Goal: Task Accomplishment & Management: Manage account settings

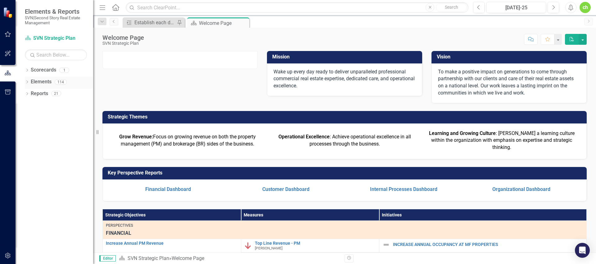
click at [41, 80] on link "Elements" at bounding box center [41, 81] width 21 height 7
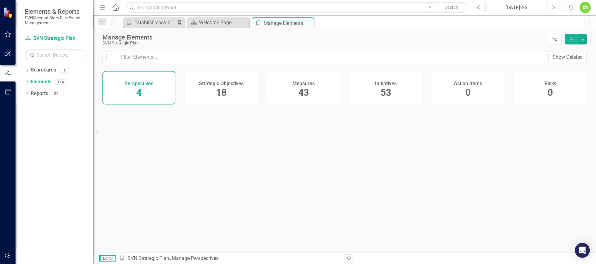
click at [292, 81] on h4 "Measures" at bounding box center [303, 84] width 22 height 6
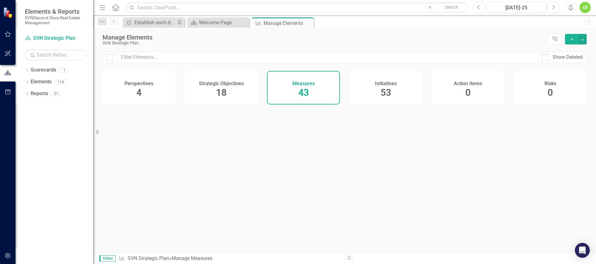
checkbox input "false"
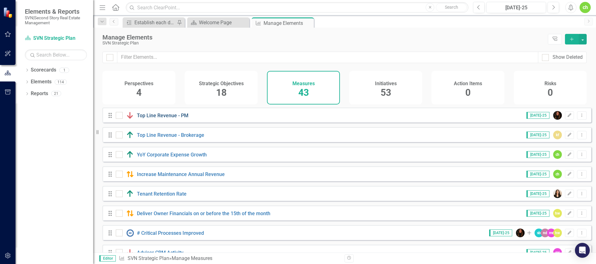
click at [180, 118] on link "Top Line Revenue - PM" at bounding box center [163, 115] width 52 height 6
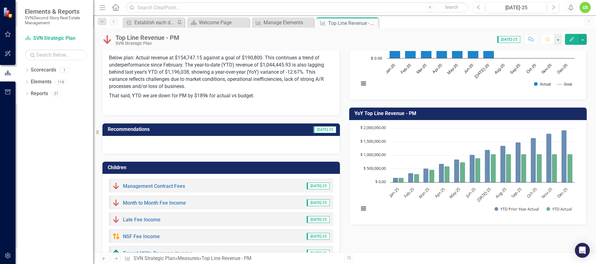
scroll to position [132, 0]
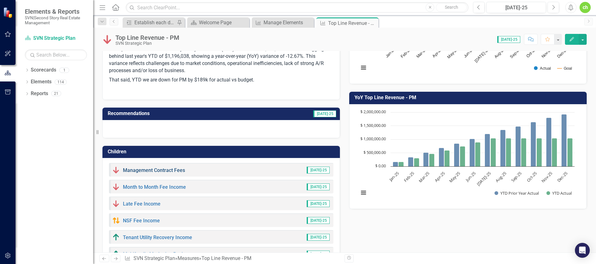
click at [165, 169] on link "Management Contract Fees" at bounding box center [154, 170] width 62 height 6
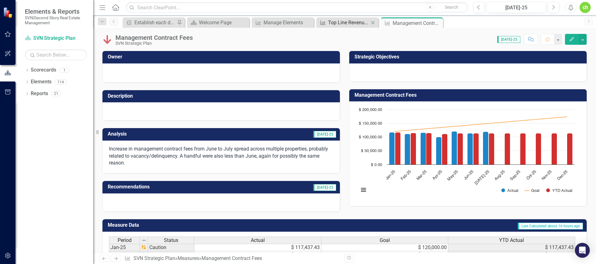
click at [345, 23] on div "Top Line Revenue - PM" at bounding box center [348, 23] width 41 height 8
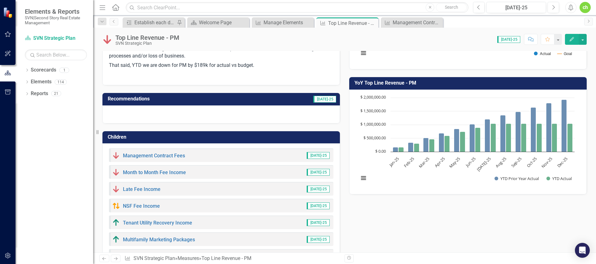
scroll to position [156, 0]
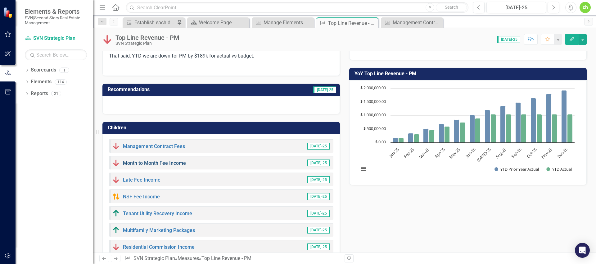
click at [169, 165] on link "Month to Month Fee Income" at bounding box center [154, 163] width 63 height 6
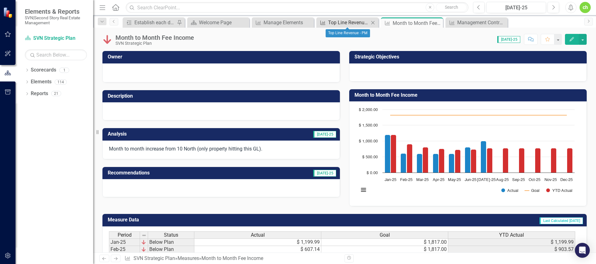
click at [338, 20] on div "Top Line Revenue - PM" at bounding box center [348, 23] width 41 height 8
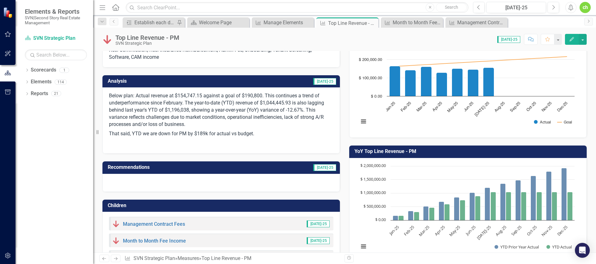
scroll to position [129, 0]
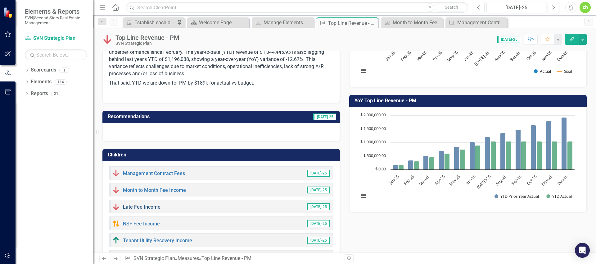
click at [157, 207] on link "Late Fee Income" at bounding box center [142, 207] width 38 height 6
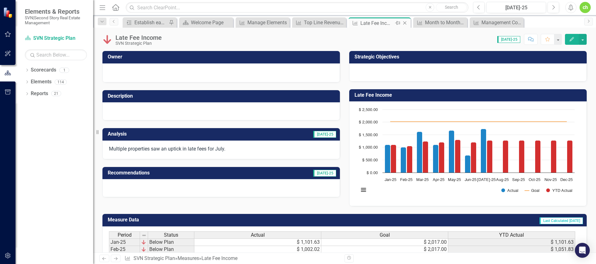
click at [405, 22] on icon at bounding box center [404, 22] width 3 height 3
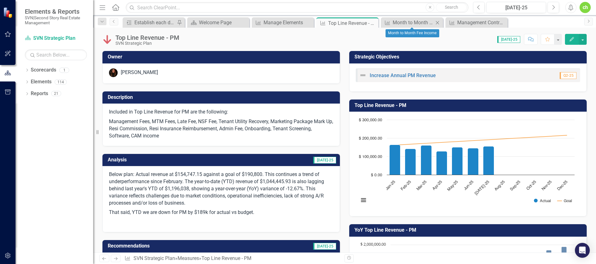
click at [436, 24] on icon "Close" at bounding box center [437, 22] width 6 height 5
click at [0, 0] on icon "Close" at bounding box center [0, 0] width 0 height 0
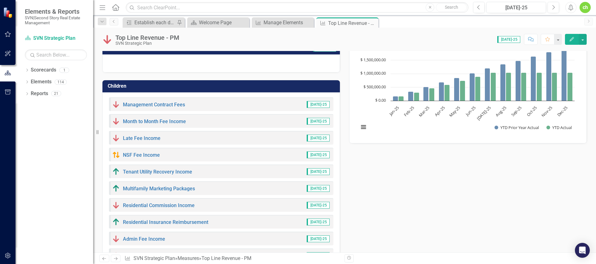
scroll to position [197, 0]
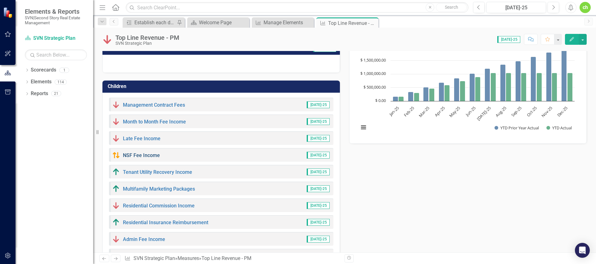
click at [149, 156] on link "NSF Fee Income" at bounding box center [141, 155] width 37 height 6
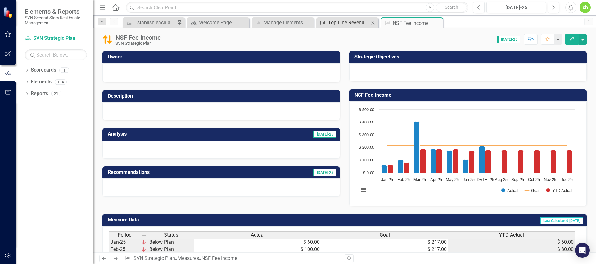
click at [352, 21] on div "Top Line Revenue - PM" at bounding box center [348, 23] width 41 height 8
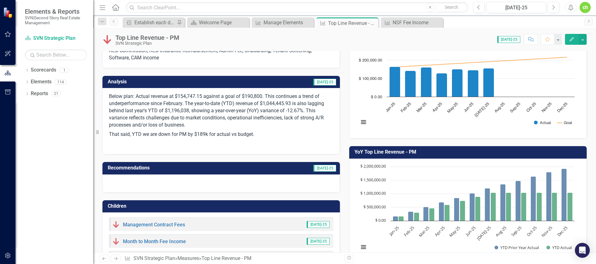
scroll to position [192, 0]
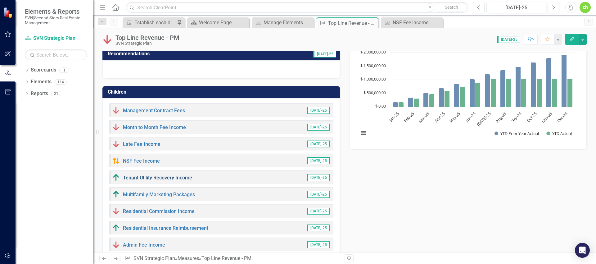
click at [172, 178] on link "Tenant Utility Recovery Income" at bounding box center [157, 177] width 69 height 6
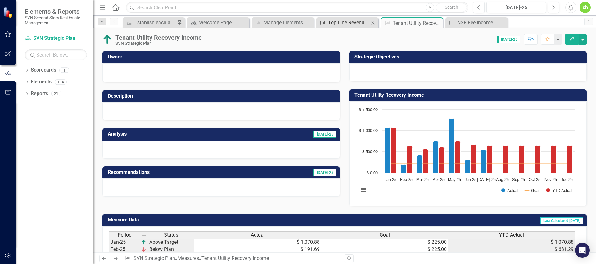
click at [344, 24] on div "Top Line Revenue - PM" at bounding box center [348, 23] width 41 height 8
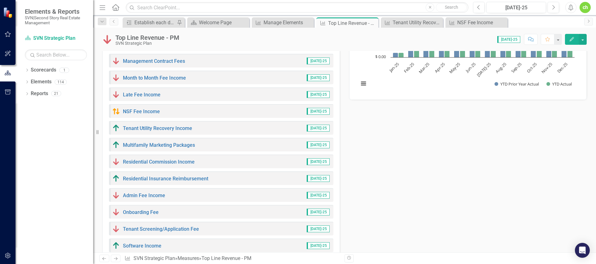
scroll to position [240, 0]
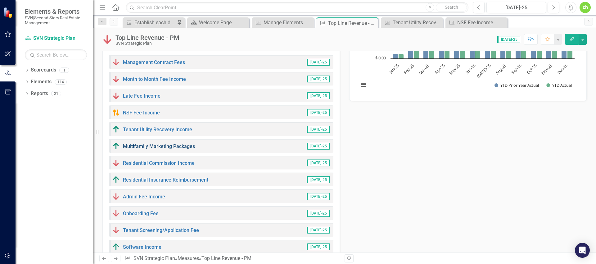
click at [166, 145] on link "Multifamily Marketing Packages" at bounding box center [159, 146] width 72 height 6
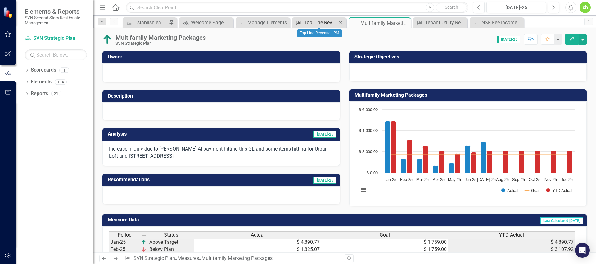
click at [317, 20] on div "Top Line Revenue - PM" at bounding box center [320, 23] width 33 height 8
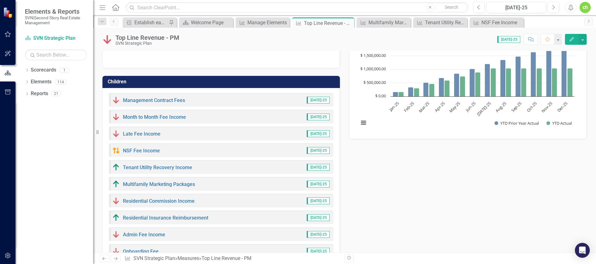
scroll to position [220, 0]
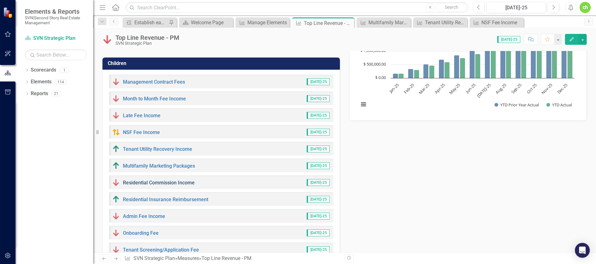
click at [169, 180] on link "Residential Commission Income" at bounding box center [159, 182] width 72 height 6
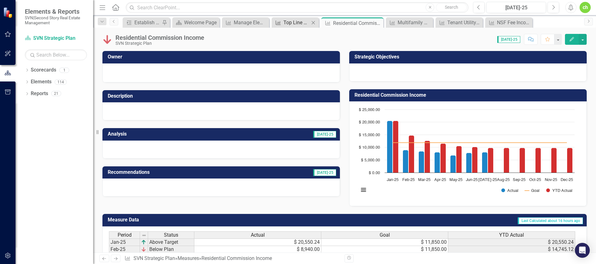
click at [295, 23] on div "Top Line Revenue - PM" at bounding box center [296, 23] width 26 height 8
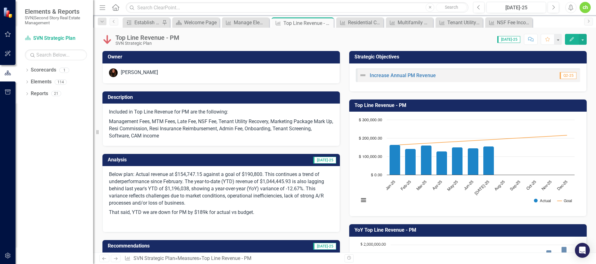
scroll to position [167, 0]
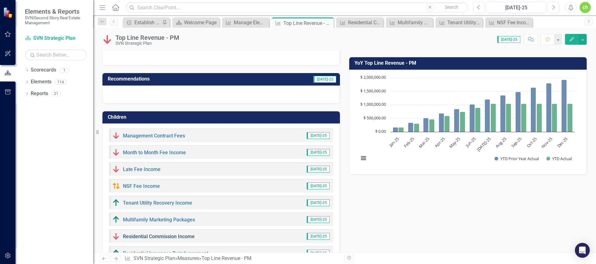
click at [174, 235] on link "Residential Commission Income" at bounding box center [159, 236] width 72 height 6
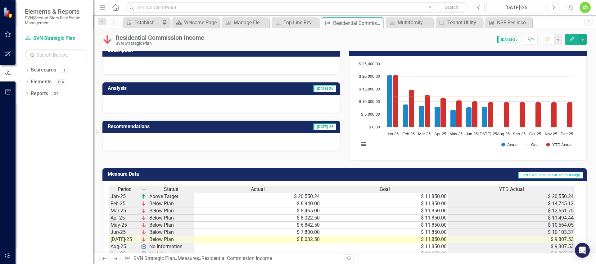
scroll to position [45, 0]
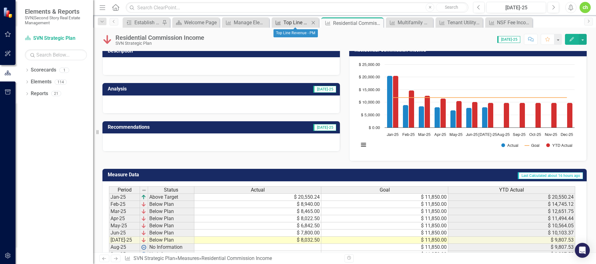
click at [304, 23] on div "Top Line Revenue - PM" at bounding box center [296, 23] width 26 height 8
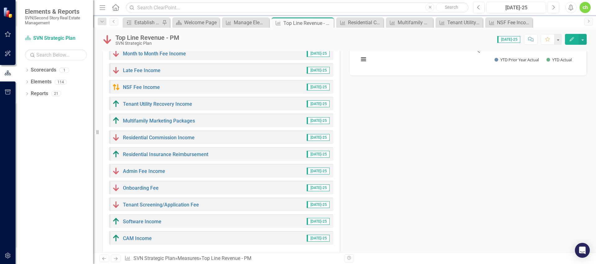
scroll to position [271, 0]
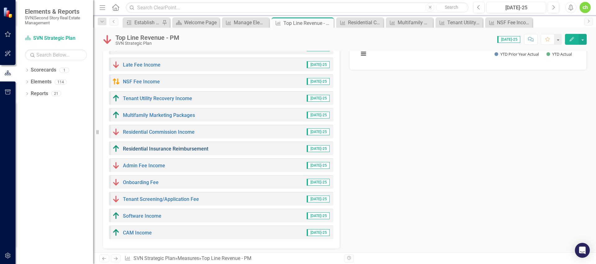
click at [169, 149] on link "Residential Insurance Reimbursement" at bounding box center [165, 149] width 85 height 6
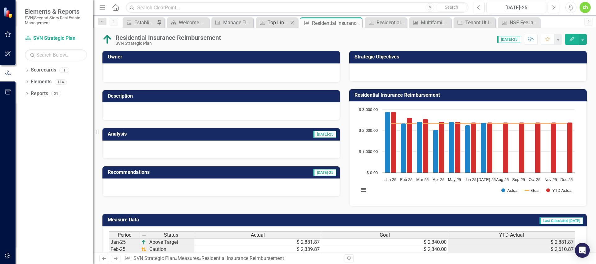
click at [278, 21] on div "Top Line Revenue - PM" at bounding box center [278, 23] width 21 height 8
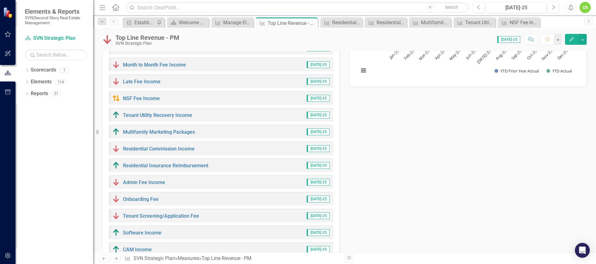
scroll to position [255, 0]
click at [152, 184] on link "Admin Fee Income" at bounding box center [144, 182] width 42 height 6
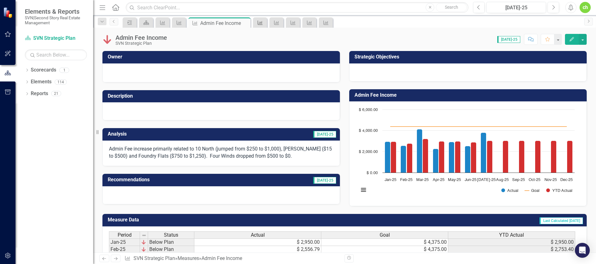
click at [262, 22] on icon at bounding box center [260, 22] width 5 height 4
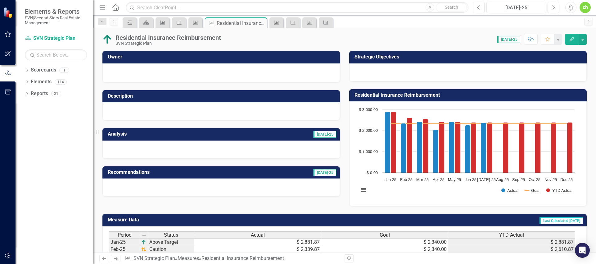
click at [0, 0] on icon at bounding box center [0, 0] width 0 height 0
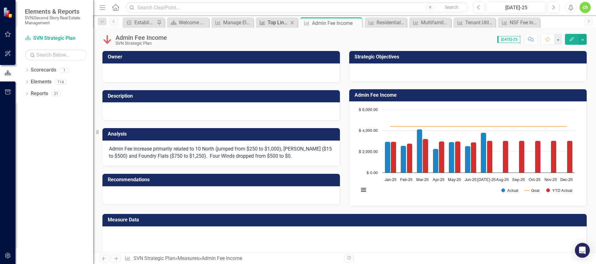
click at [262, 21] on icon "Measure" at bounding box center [262, 22] width 6 height 5
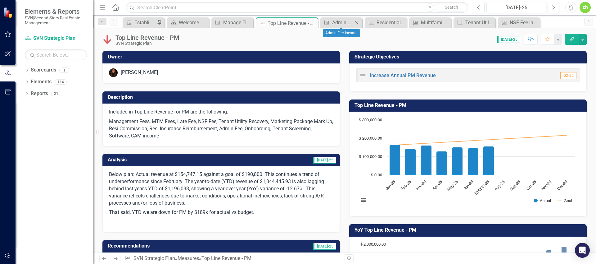
click at [357, 21] on icon "Close" at bounding box center [357, 22] width 6 height 5
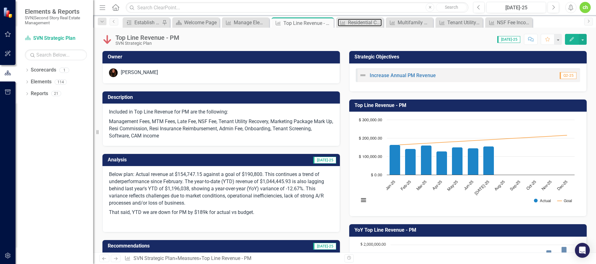
click at [357, 22] on div "Residential Commission Income" at bounding box center [365, 23] width 34 height 8
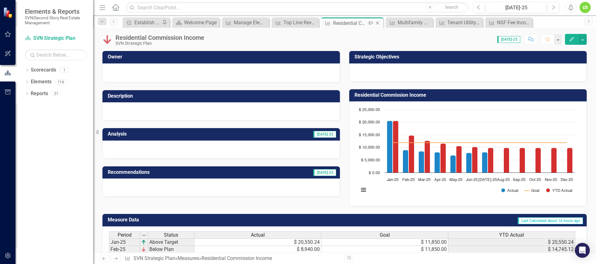
click at [377, 21] on icon "Close" at bounding box center [377, 22] width 6 height 5
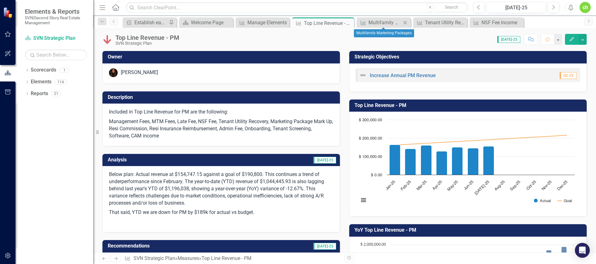
click at [405, 22] on icon "Close" at bounding box center [405, 22] width 6 height 5
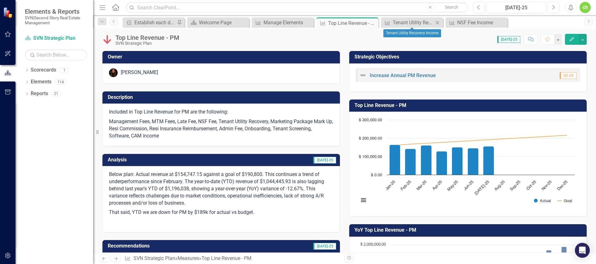
click at [436, 23] on icon "Close" at bounding box center [437, 22] width 6 height 5
click at [438, 21] on icon "Close" at bounding box center [437, 22] width 6 height 5
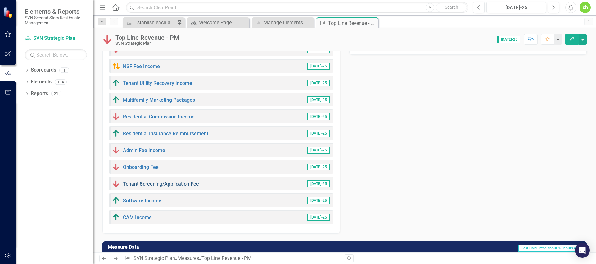
scroll to position [290, 0]
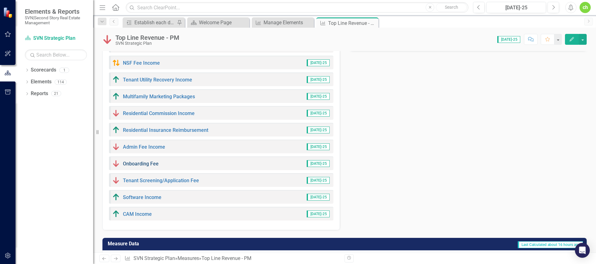
click at [143, 165] on link "Onboarding Fee" at bounding box center [141, 163] width 36 height 6
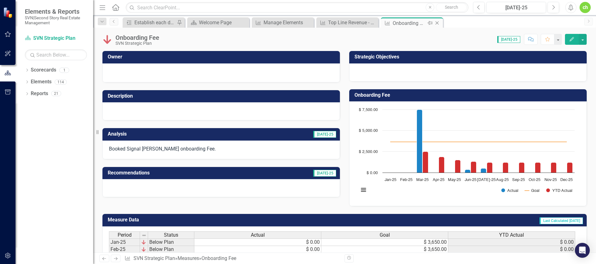
click at [437, 22] on icon "Close" at bounding box center [437, 22] width 6 height 5
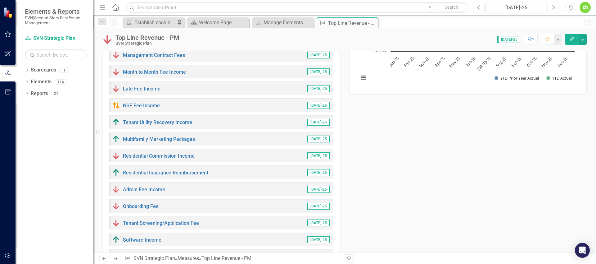
scroll to position [256, 0]
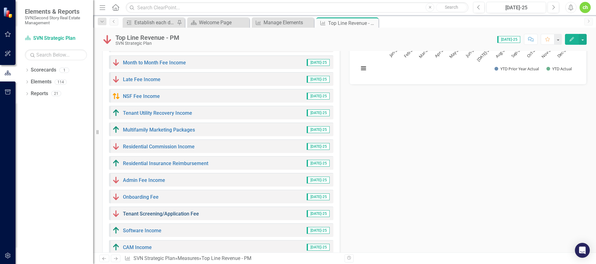
click at [181, 215] on link "Tenant Screening/Application Fee" at bounding box center [161, 213] width 76 height 6
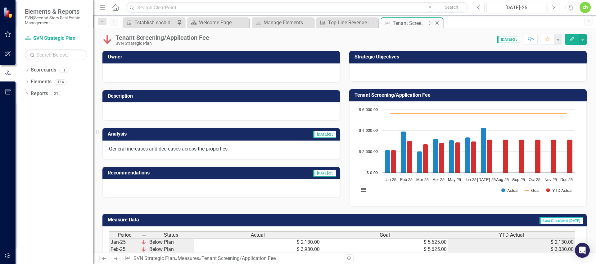
click at [437, 23] on icon "Close" at bounding box center [437, 22] width 6 height 5
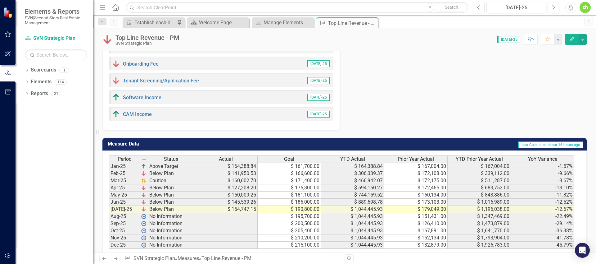
scroll to position [401, 0]
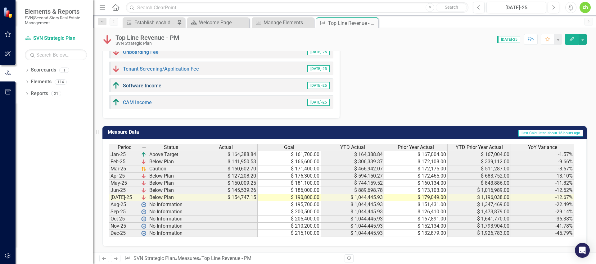
click at [144, 86] on link "Software Income" at bounding box center [142, 86] width 38 height 6
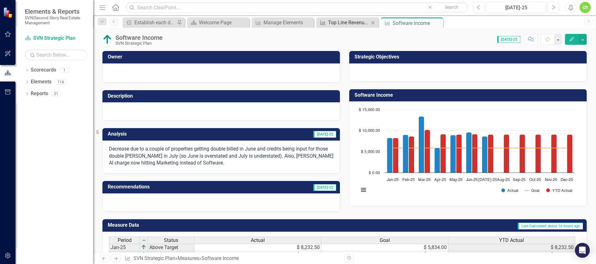
click at [349, 21] on div "Top Line Revenue - PM" at bounding box center [348, 23] width 41 height 8
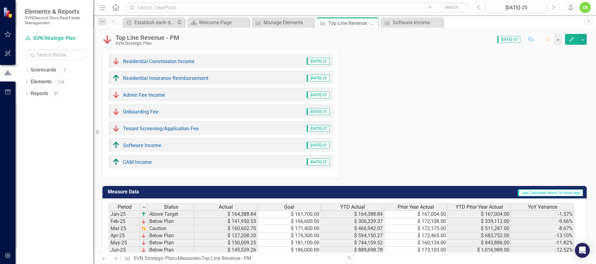
scroll to position [344, 0]
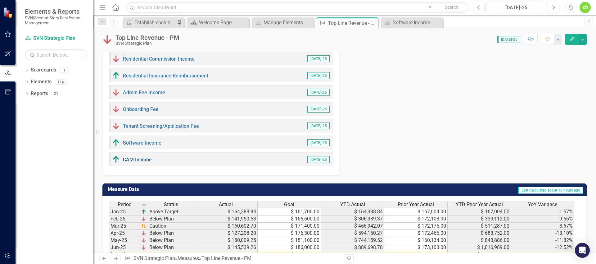
click at [131, 157] on link "CAM Income" at bounding box center [137, 159] width 29 height 6
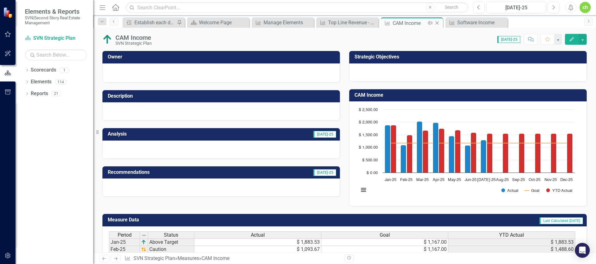
click at [439, 22] on icon "Close" at bounding box center [437, 22] width 6 height 5
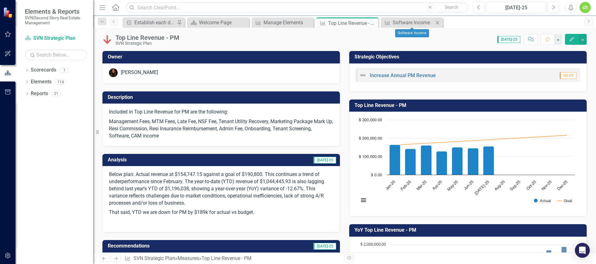
click at [438, 21] on icon "Close" at bounding box center [437, 22] width 6 height 5
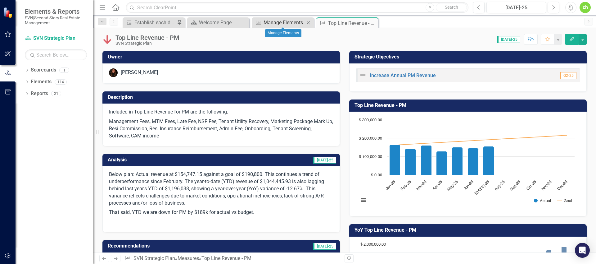
click at [287, 23] on div "Manage Elements" at bounding box center [284, 23] width 41 height 8
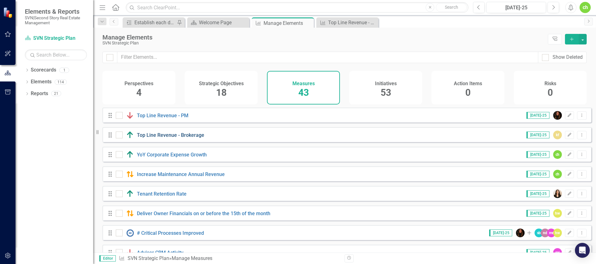
click at [178, 138] on link "Top Line Revenue - Brokerage" at bounding box center [170, 135] width 67 height 6
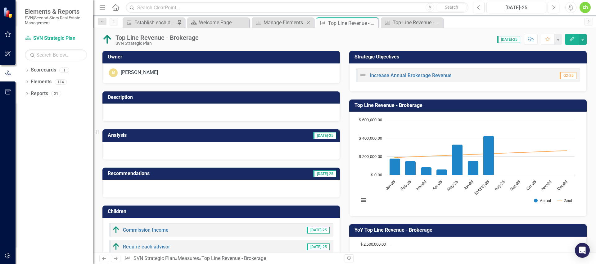
click at [289, 27] on div "Measure Manage Elements Close" at bounding box center [283, 22] width 62 height 10
click at [279, 22] on div "Manage Elements" at bounding box center [284, 23] width 41 height 8
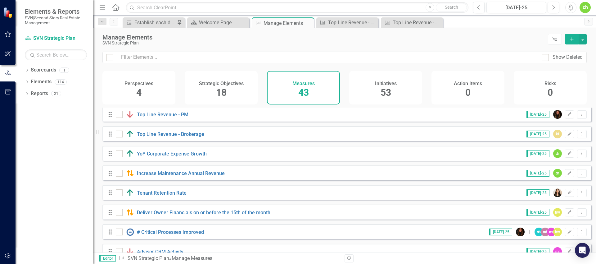
scroll to position [1, 0]
click at [189, 176] on link "Increase Maintenance Annual Revenue" at bounding box center [181, 173] width 88 height 6
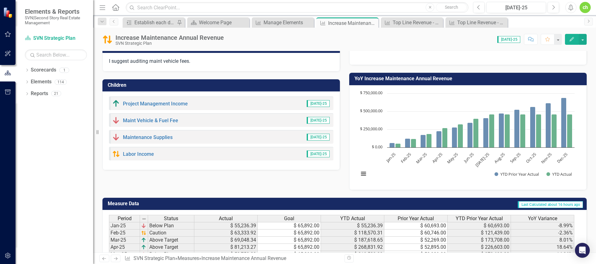
scroll to position [151, 0]
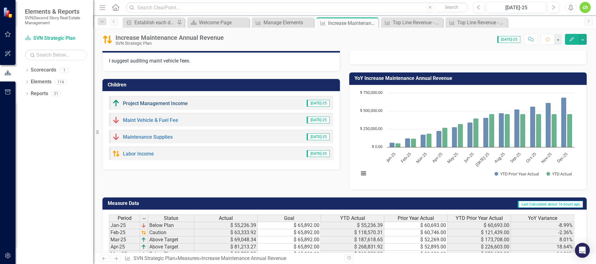
click at [165, 103] on link "Project Management Income" at bounding box center [155, 103] width 65 height 6
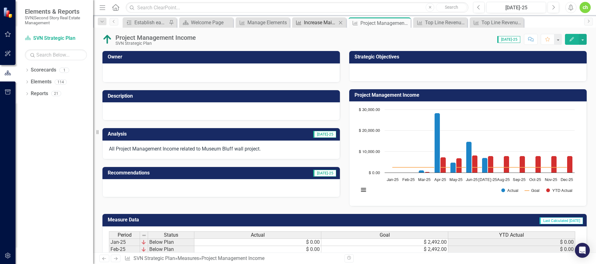
click at [328, 24] on div "Increase Maintenance Annual Revenue" at bounding box center [320, 23] width 33 height 8
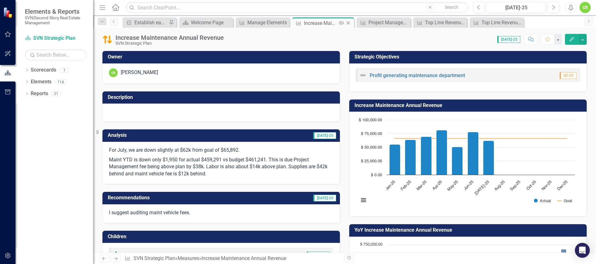
click at [348, 22] on icon "Close" at bounding box center [348, 22] width 6 height 5
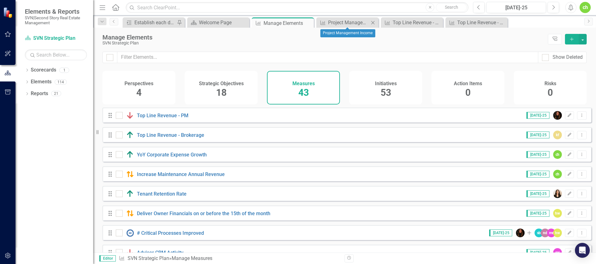
click at [372, 21] on icon "Close" at bounding box center [373, 22] width 6 height 5
click at [375, 22] on icon "Close" at bounding box center [373, 22] width 6 height 5
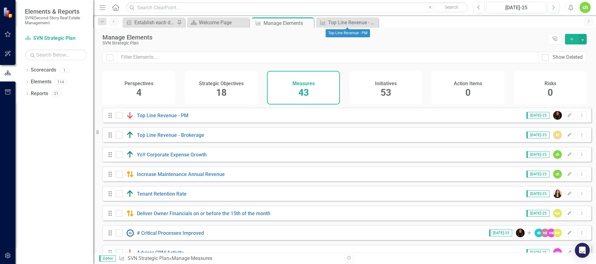
click at [0, 0] on icon "Close" at bounding box center [0, 0] width 0 height 0
click at [187, 177] on link "Increase Maintenance Annual Revenue" at bounding box center [181, 174] width 88 height 6
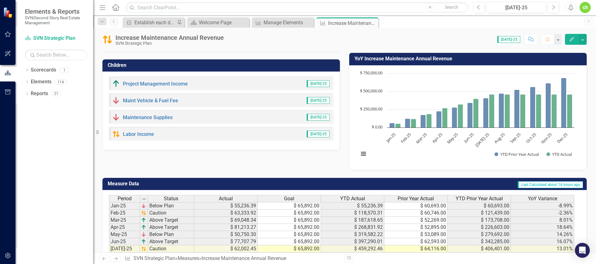
scroll to position [153, 0]
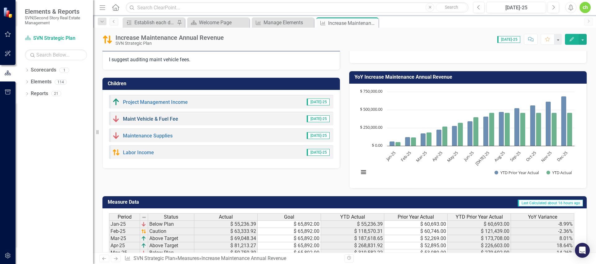
click at [168, 119] on link "Maint Vehicle & Fuel Fee" at bounding box center [150, 119] width 55 height 6
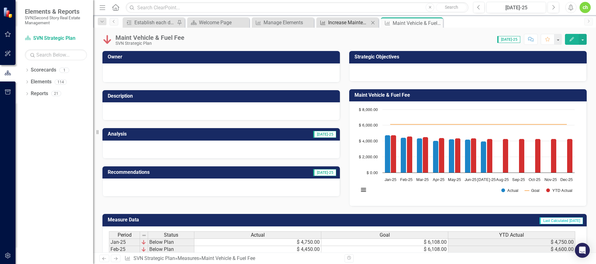
click at [336, 21] on div "Increase Maintenance Annual Revenue" at bounding box center [348, 23] width 41 height 8
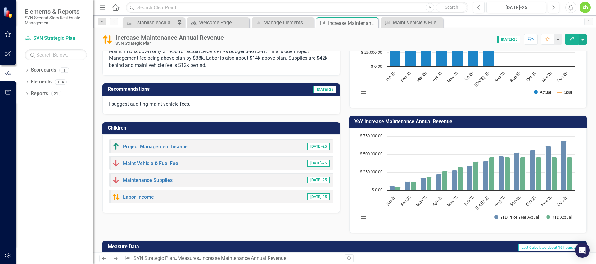
scroll to position [120, 0]
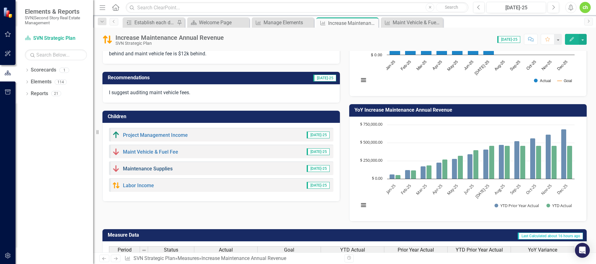
click at [157, 170] on link "Maintenance Supplies" at bounding box center [148, 168] width 50 height 6
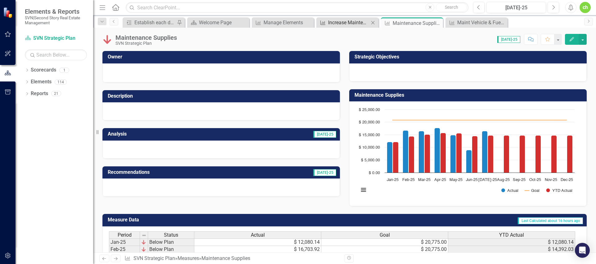
click at [353, 24] on div "Increase Maintenance Annual Revenue" at bounding box center [348, 23] width 41 height 8
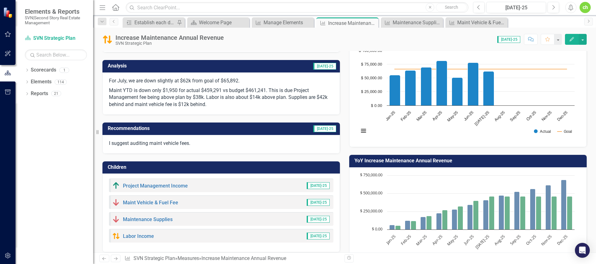
scroll to position [180, 0]
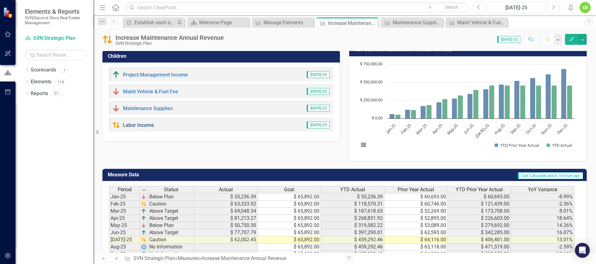
click at [142, 123] on link "Labor Income" at bounding box center [138, 125] width 31 height 6
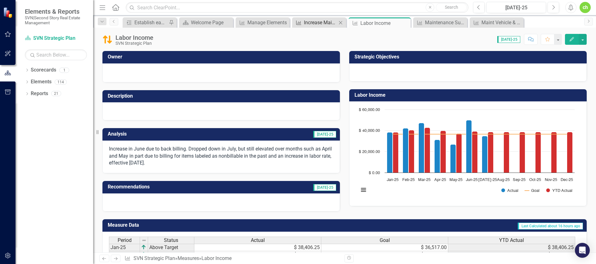
click at [319, 25] on div "Increase Maintenance Annual Revenue" at bounding box center [320, 23] width 33 height 8
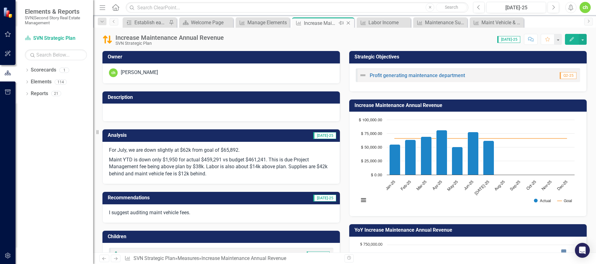
click at [349, 22] on icon at bounding box center [348, 22] width 3 height 3
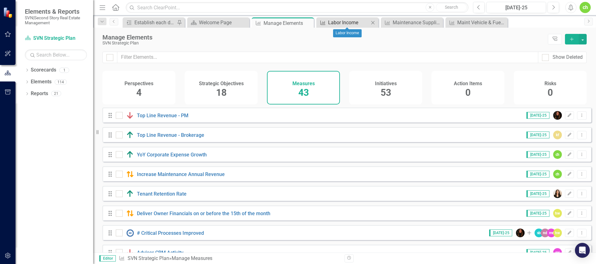
click at [346, 22] on div "Labor Income" at bounding box center [348, 23] width 41 height 8
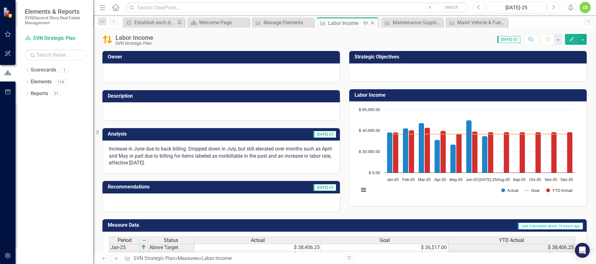
click at [373, 22] on icon "Close" at bounding box center [372, 22] width 6 height 5
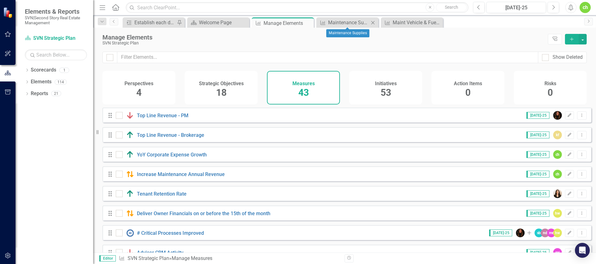
click at [373, 21] on icon at bounding box center [372, 22] width 3 height 3
click at [372, 22] on icon "Close" at bounding box center [373, 22] width 6 height 5
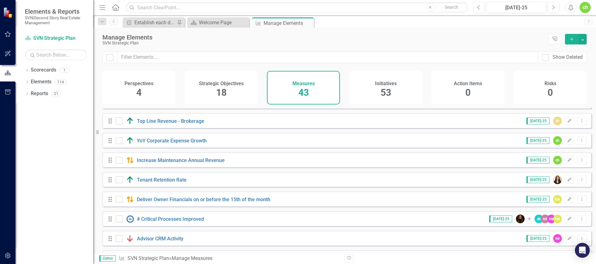
scroll to position [15, 0]
click at [188, 143] on link "YoY Corporate Expense Growth" at bounding box center [172, 140] width 70 height 6
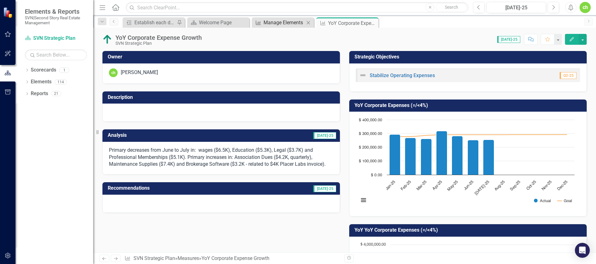
click at [283, 21] on div "Manage Elements" at bounding box center [284, 23] width 41 height 8
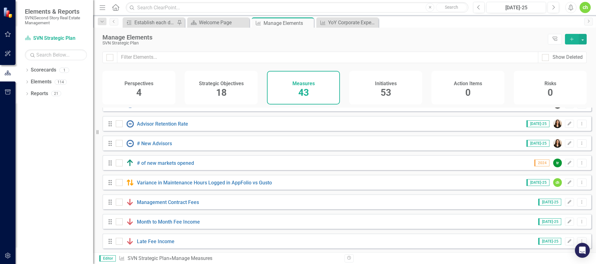
scroll to position [271, 0]
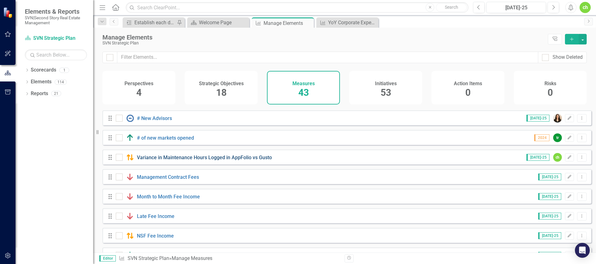
click at [230, 160] on link "Variance in Maintenance Hours Logged in AppFolio vs Gusto" at bounding box center [204, 157] width 135 height 6
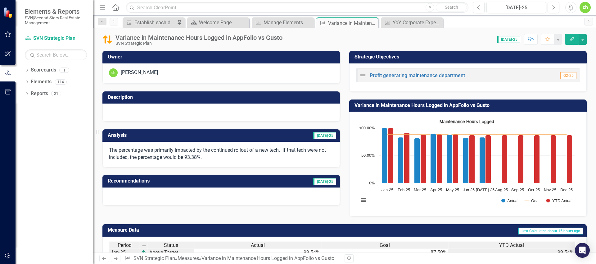
click at [283, 28] on div "Variance in Maintenance Hours Logged in AppFolio vs Gusto SVN Strategic Plan Sc…" at bounding box center [344, 37] width 503 height 19
click at [288, 22] on div "Manage Elements" at bounding box center [284, 23] width 41 height 8
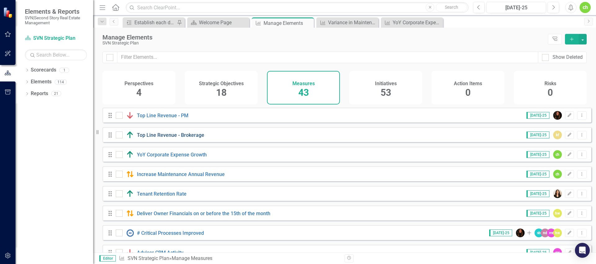
click at [182, 138] on link "Top Line Revenue - Brokerage" at bounding box center [170, 135] width 67 height 6
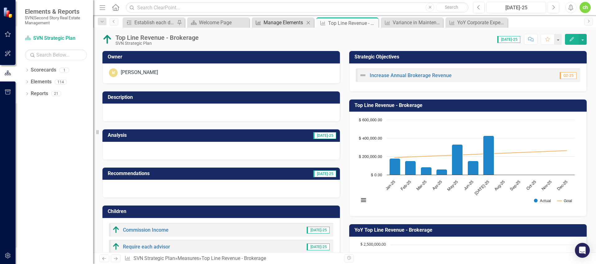
click at [277, 20] on div "Manage Elements" at bounding box center [284, 23] width 41 height 8
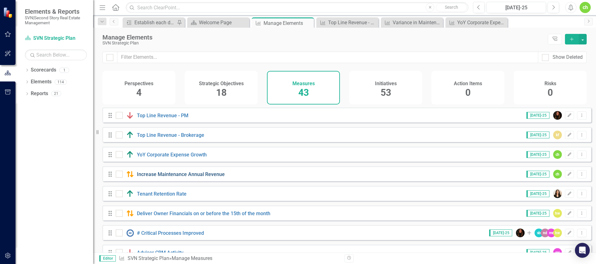
click at [197, 177] on link "Increase Maintenance Annual Revenue" at bounding box center [181, 174] width 88 height 6
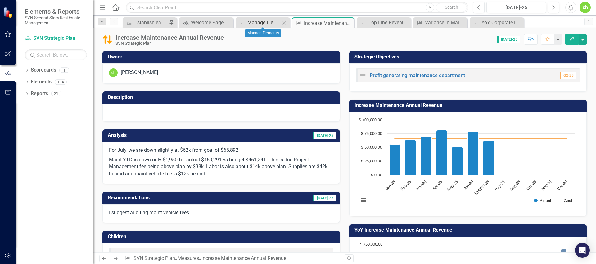
click at [268, 22] on div "Manage Elements" at bounding box center [263, 23] width 33 height 8
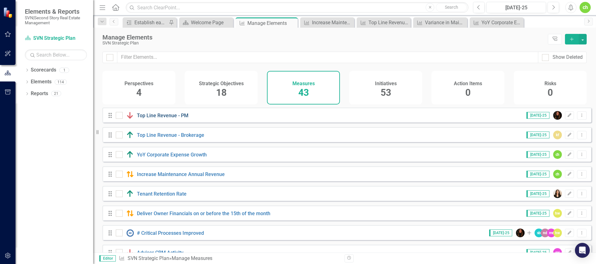
click at [171, 118] on link "Top Line Revenue - PM" at bounding box center [163, 115] width 52 height 6
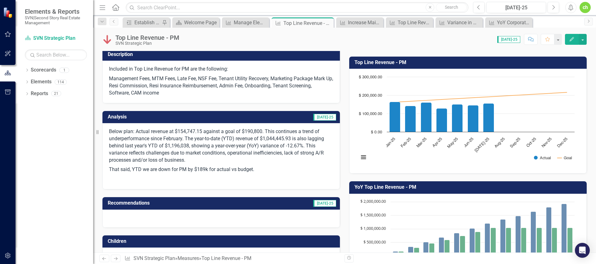
scroll to position [43, 0]
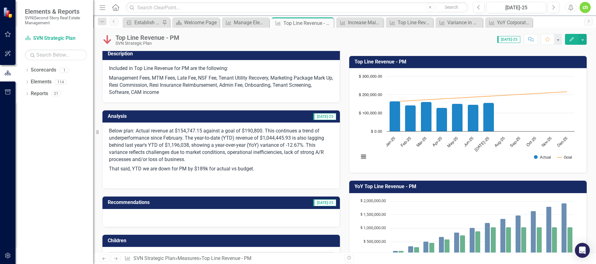
drag, startPoint x: 286, startPoint y: 151, endPoint x: 317, endPoint y: 151, distance: 30.7
click at [317, 151] on p "Below plan: Actual revenue at $154,747.15 against a goal of $190,800. This cont…" at bounding box center [221, 145] width 224 height 37
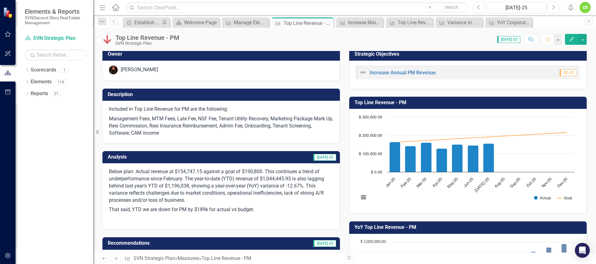
scroll to position [0, 0]
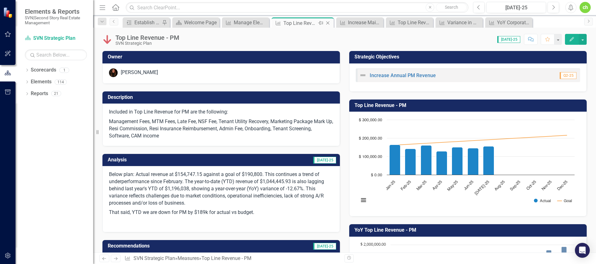
click at [328, 22] on icon "Close" at bounding box center [328, 22] width 6 height 5
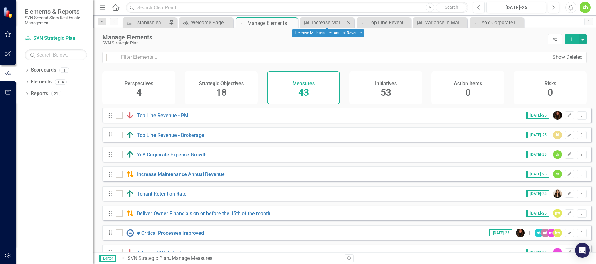
click at [347, 23] on icon "Close" at bounding box center [348, 22] width 6 height 5
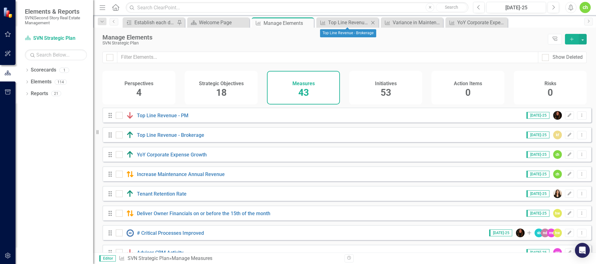
click at [373, 23] on icon at bounding box center [372, 22] width 3 height 3
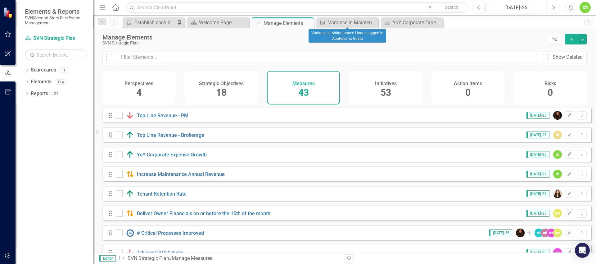
click at [0, 0] on icon at bounding box center [0, 0] width 0 height 0
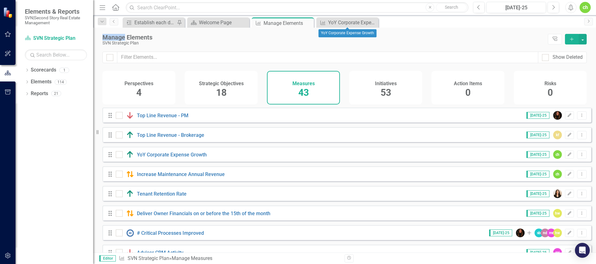
click at [0, 0] on icon at bounding box center [0, 0] width 0 height 0
click at [195, 157] on link "YoY Corporate Expense Growth" at bounding box center [172, 154] width 70 height 6
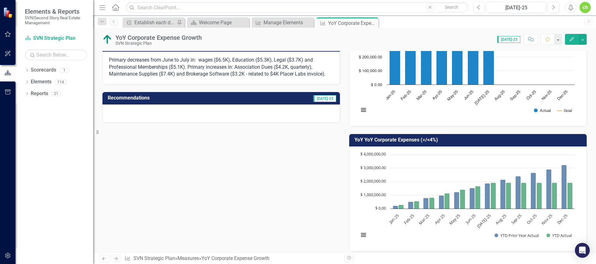
scroll to position [71, 0]
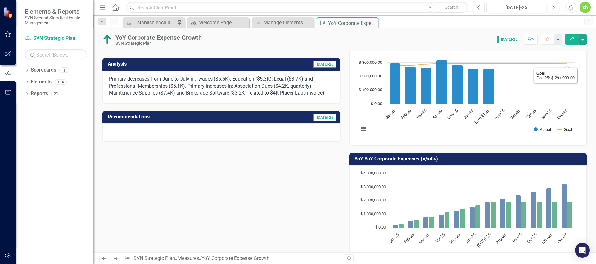
click at [573, 43] on button "Edit" at bounding box center [572, 39] width 14 height 11
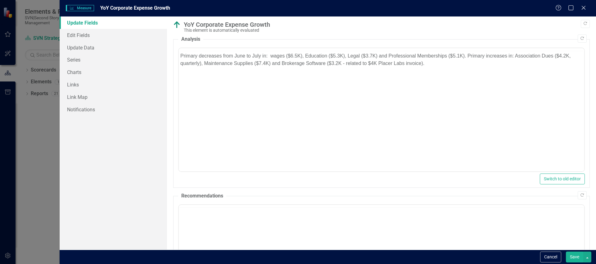
scroll to position [0, 0]
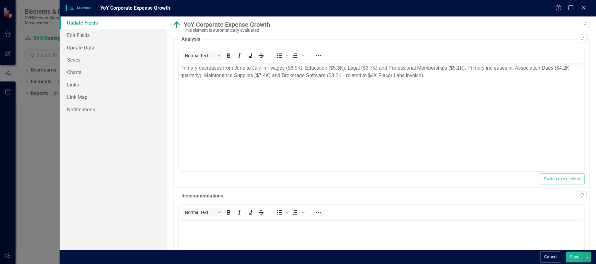
click at [442, 79] on p "Primary decreases from June to July in: wages ($6.5K), Education ($5.3K), Legal…" at bounding box center [381, 71] width 402 height 15
click at [549, 256] on button "Cancel" at bounding box center [550, 256] width 21 height 11
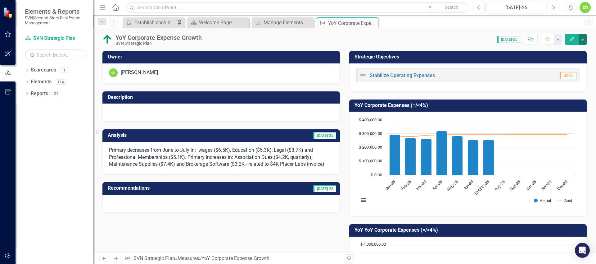
click at [579, 40] on button "button" at bounding box center [583, 39] width 8 height 11
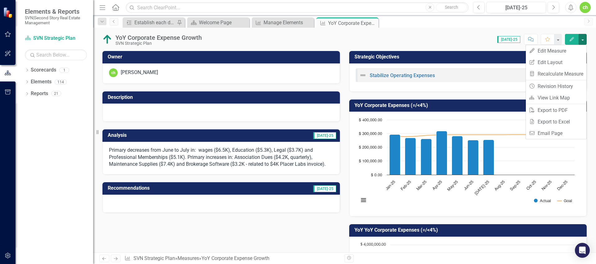
click at [564, 41] on div "Edit" at bounding box center [574, 39] width 25 height 11
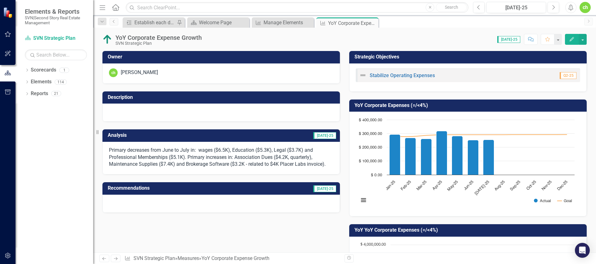
click at [567, 39] on button "Edit" at bounding box center [572, 39] width 14 height 11
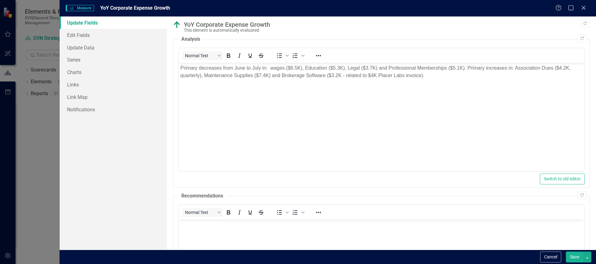
click at [439, 77] on p "Primary decreases from June to July in: wages ($6.5K), Education ($5.3K), Legal…" at bounding box center [381, 71] width 402 height 15
drag, startPoint x: 576, startPoint y: 256, endPoint x: 466, endPoint y: 192, distance: 127.0
click at [576, 256] on button "Save" at bounding box center [574, 256] width 17 height 11
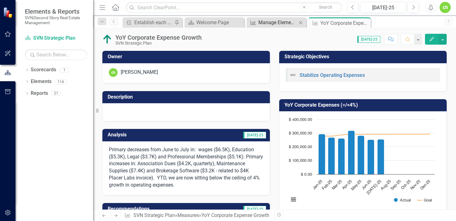
click at [281, 24] on div "Manage Elements" at bounding box center [278, 23] width 38 height 8
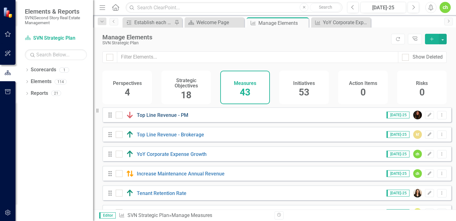
click at [166, 118] on link "Top Line Revenue - PM" at bounding box center [163, 115] width 52 height 6
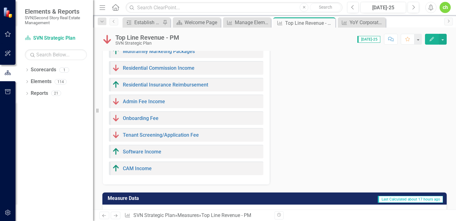
scroll to position [351, 0]
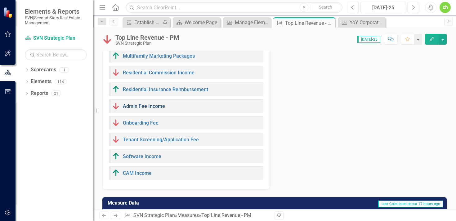
click at [155, 105] on link "Admin Fee Income" at bounding box center [144, 106] width 42 height 6
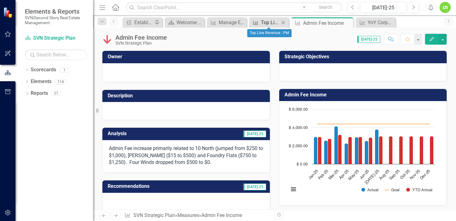
click at [270, 22] on div "Top Line Revenue - PM" at bounding box center [270, 23] width 19 height 8
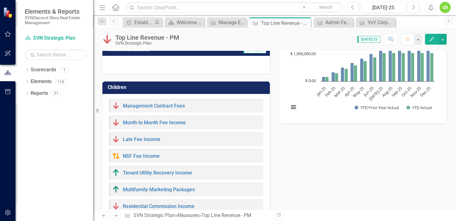
scroll to position [205, 0]
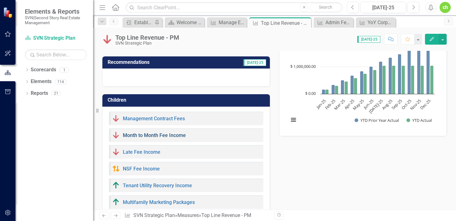
click at [162, 135] on link "Month to Month Fee Income" at bounding box center [154, 136] width 63 height 6
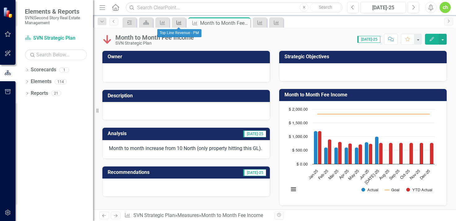
click at [180, 23] on icon at bounding box center [179, 22] width 5 height 4
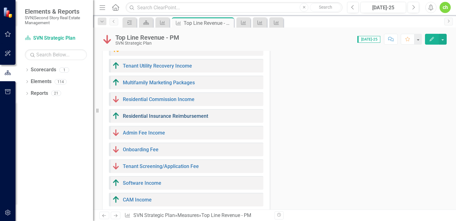
scroll to position [324, 0]
click at [157, 114] on link "Residential Insurance Reimbursement" at bounding box center [165, 117] width 85 height 6
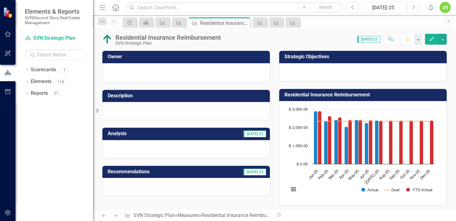
click at [178, 27] on div "Measure" at bounding box center [179, 22] width 14 height 10
click at [178, 23] on icon "Measure" at bounding box center [179, 22] width 6 height 5
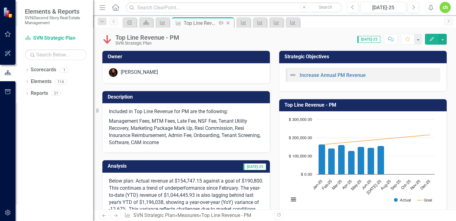
click at [229, 24] on icon "Close" at bounding box center [228, 22] width 6 height 5
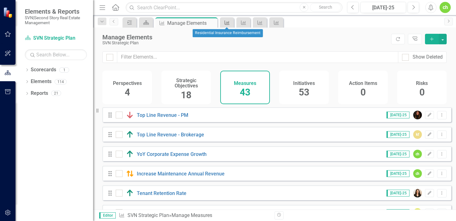
click at [231, 22] on link "Measure" at bounding box center [227, 23] width 11 height 8
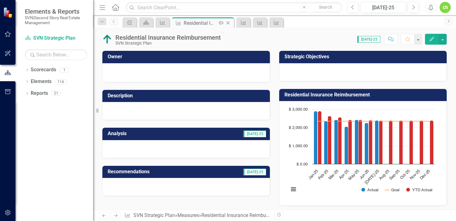
click at [229, 22] on icon "Close" at bounding box center [228, 22] width 6 height 5
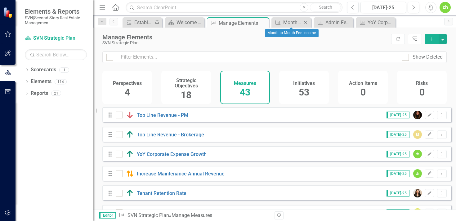
click at [305, 23] on icon at bounding box center [305, 22] width 3 height 3
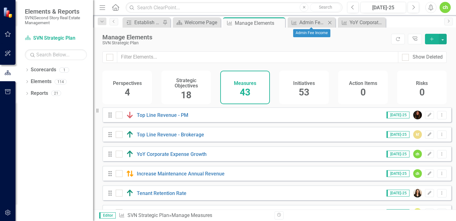
click at [332, 24] on icon "Close" at bounding box center [330, 22] width 6 height 5
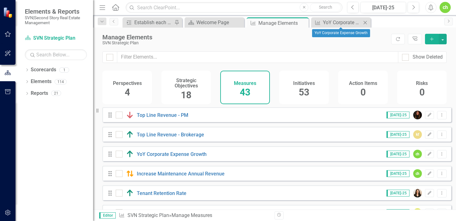
click at [365, 23] on icon "Close" at bounding box center [365, 22] width 6 height 5
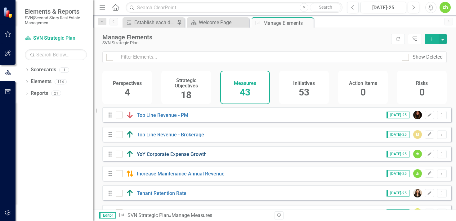
click at [190, 157] on link "YoY Corporate Expense Growth" at bounding box center [172, 154] width 70 height 6
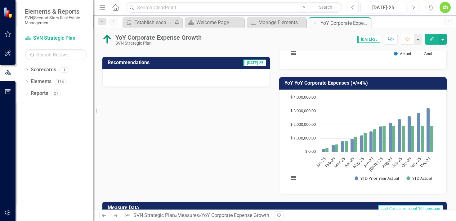
scroll to position [115, 0]
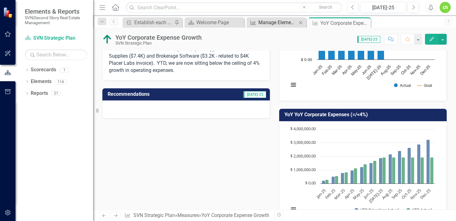
click at [282, 21] on div "Manage Elements" at bounding box center [278, 23] width 38 height 8
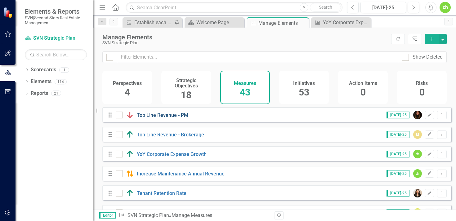
click at [180, 118] on link "Top Line Revenue - PM" at bounding box center [163, 115] width 52 height 6
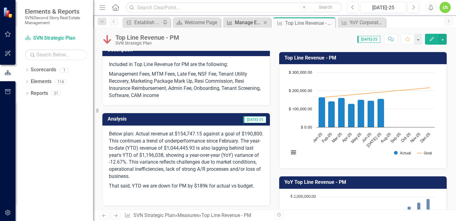
scroll to position [46, 0]
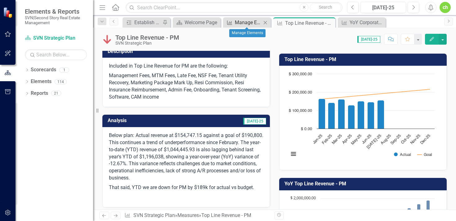
click at [250, 21] on div "Manage Elements" at bounding box center [248, 23] width 27 height 8
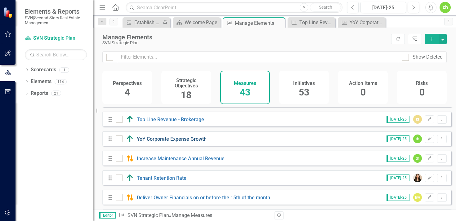
scroll to position [16, 0]
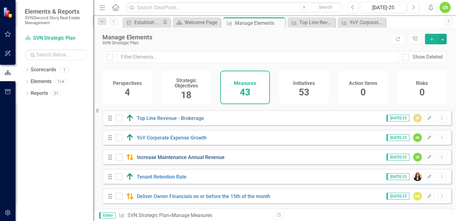
click at [176, 160] on link "Increase Maintenance Annual Revenue" at bounding box center [181, 158] width 88 height 6
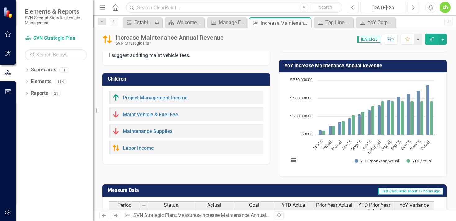
scroll to position [161, 0]
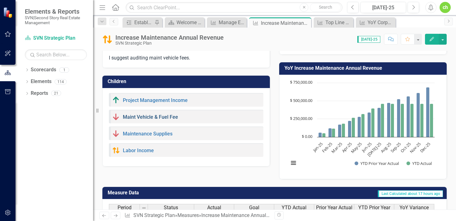
click at [168, 116] on link "Maint Vehicle & Fuel Fee" at bounding box center [150, 117] width 55 height 6
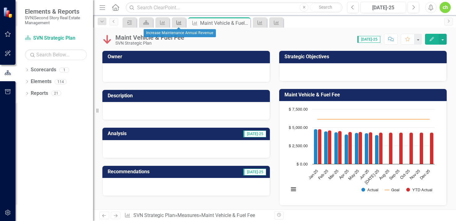
click at [178, 23] on icon at bounding box center [179, 22] width 5 height 4
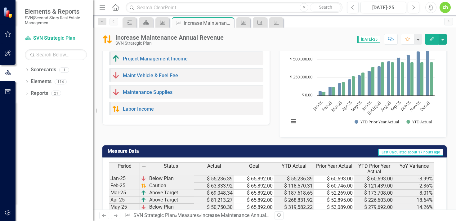
scroll to position [235, 0]
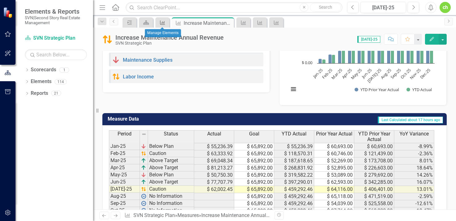
click at [162, 22] on icon "Measure" at bounding box center [163, 22] width 6 height 5
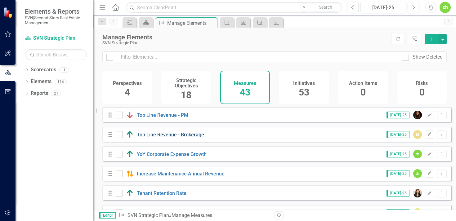
click at [193, 138] on link "Top Line Revenue - Brokerage" at bounding box center [170, 135] width 67 height 6
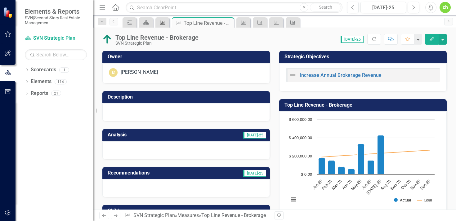
click at [162, 23] on icon "Measure" at bounding box center [163, 22] width 6 height 5
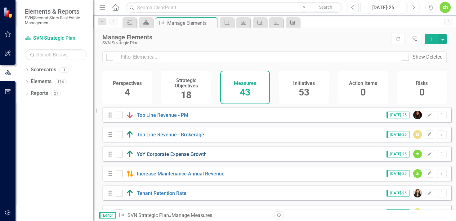
click at [170, 157] on link "YoY Corporate Expense Growth" at bounding box center [172, 154] width 70 height 6
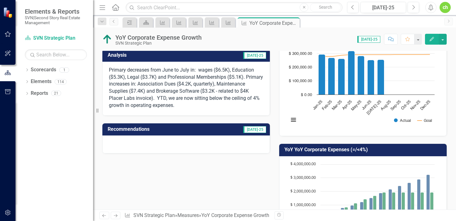
scroll to position [71, 0]
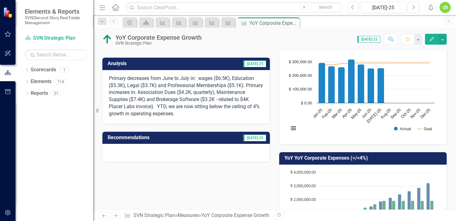
click at [210, 80] on p "Primary decreases from June to July in: wages ($6.5K), Education ($5.3K), Legal…" at bounding box center [186, 96] width 155 height 43
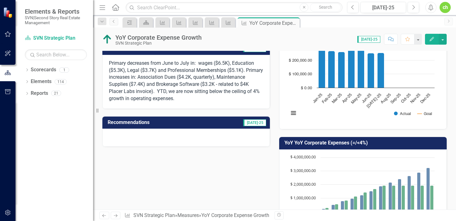
scroll to position [88, 0]
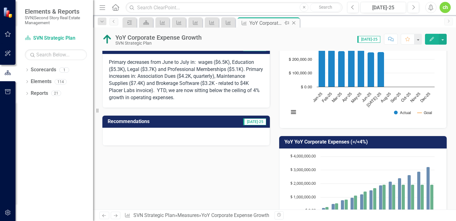
click at [295, 22] on icon "Close" at bounding box center [294, 22] width 6 height 5
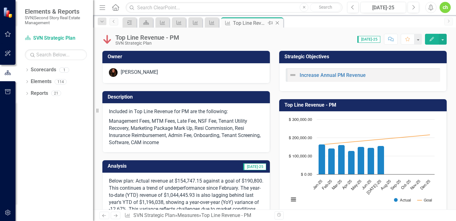
click at [260, 22] on div "Top Line Revenue - PM" at bounding box center [249, 23] width 33 height 8
click at [211, 24] on icon "Measure" at bounding box center [212, 22] width 6 height 5
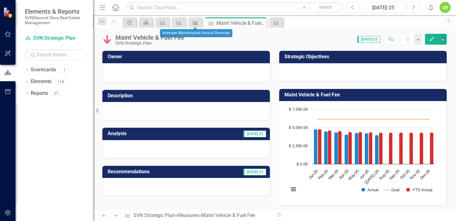
click at [192, 24] on icon "Measure" at bounding box center [195, 22] width 6 height 5
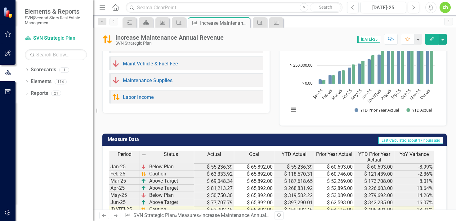
scroll to position [214, 0]
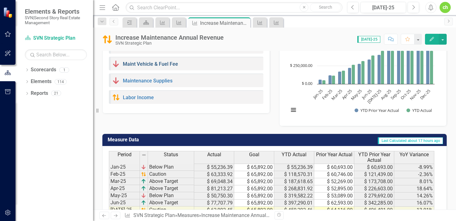
click at [169, 63] on link "Maint Vehicle & Fuel Fee" at bounding box center [150, 64] width 55 height 6
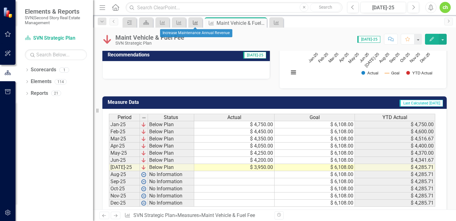
click at [193, 25] on div "Measure" at bounding box center [194, 23] width 9 height 8
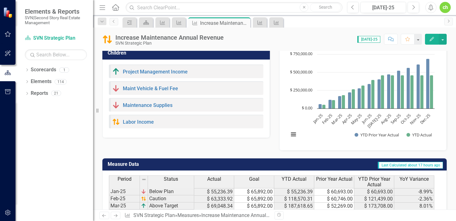
scroll to position [192, 0]
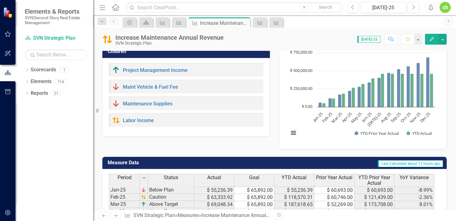
click at [142, 123] on div "Labor Income" at bounding box center [133, 120] width 42 height 7
click at [136, 120] on link "Labor Income" at bounding box center [138, 121] width 31 height 6
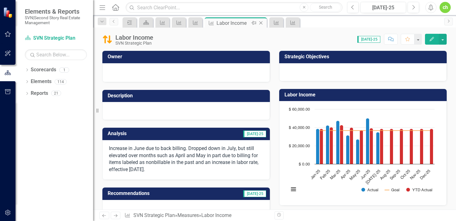
click at [262, 21] on icon "Close" at bounding box center [261, 22] width 6 height 5
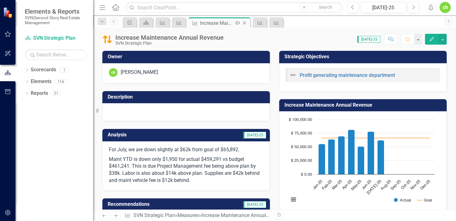
click at [246, 21] on icon "Close" at bounding box center [244, 22] width 6 height 5
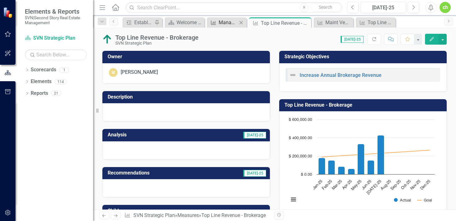
click at [232, 23] on div "Manage Elements" at bounding box center [228, 23] width 19 height 8
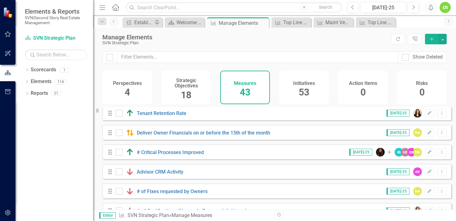
scroll to position [78, 0]
